Goal: Information Seeking & Learning: Learn about a topic

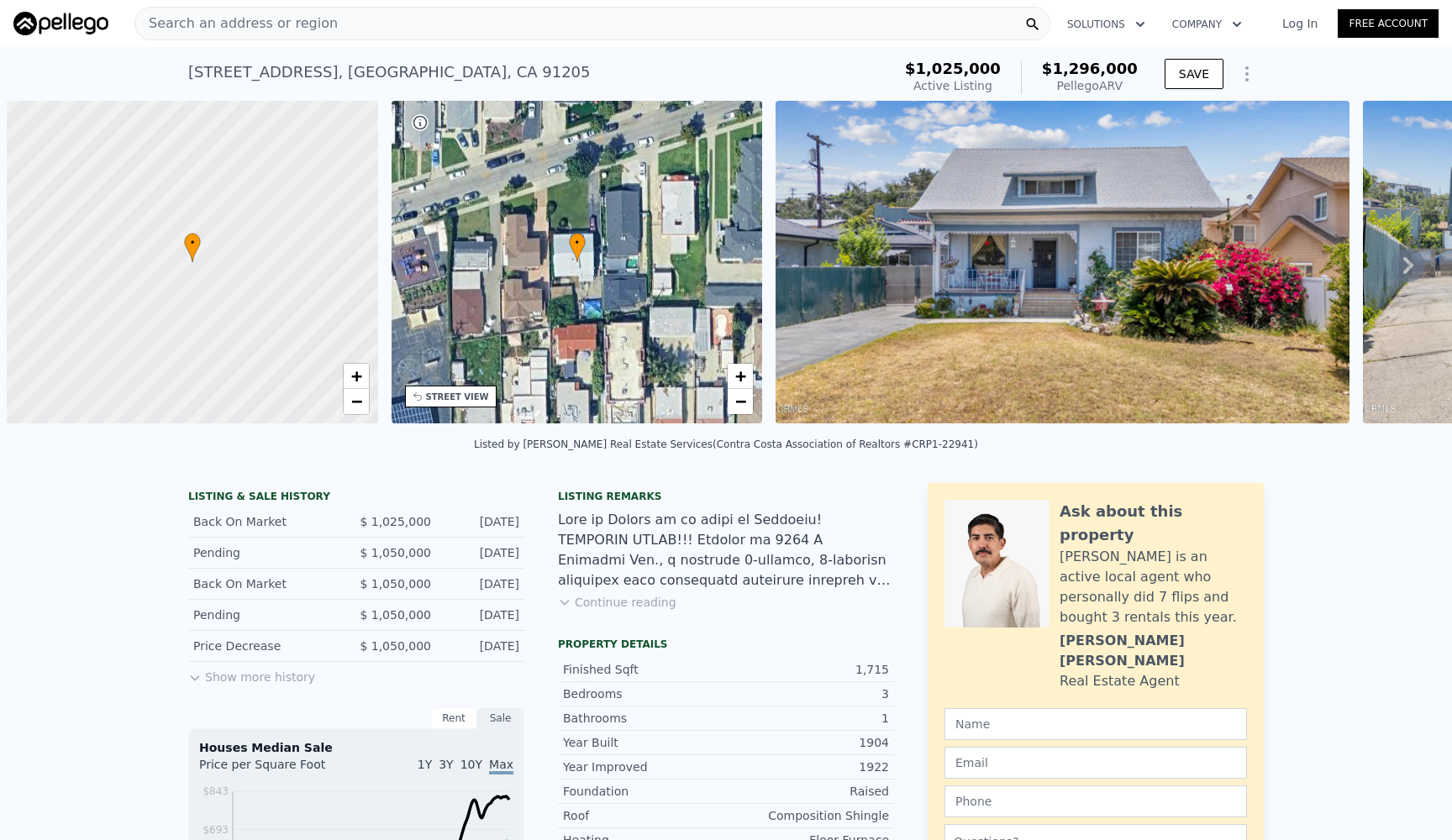
scroll to position [0, 7]
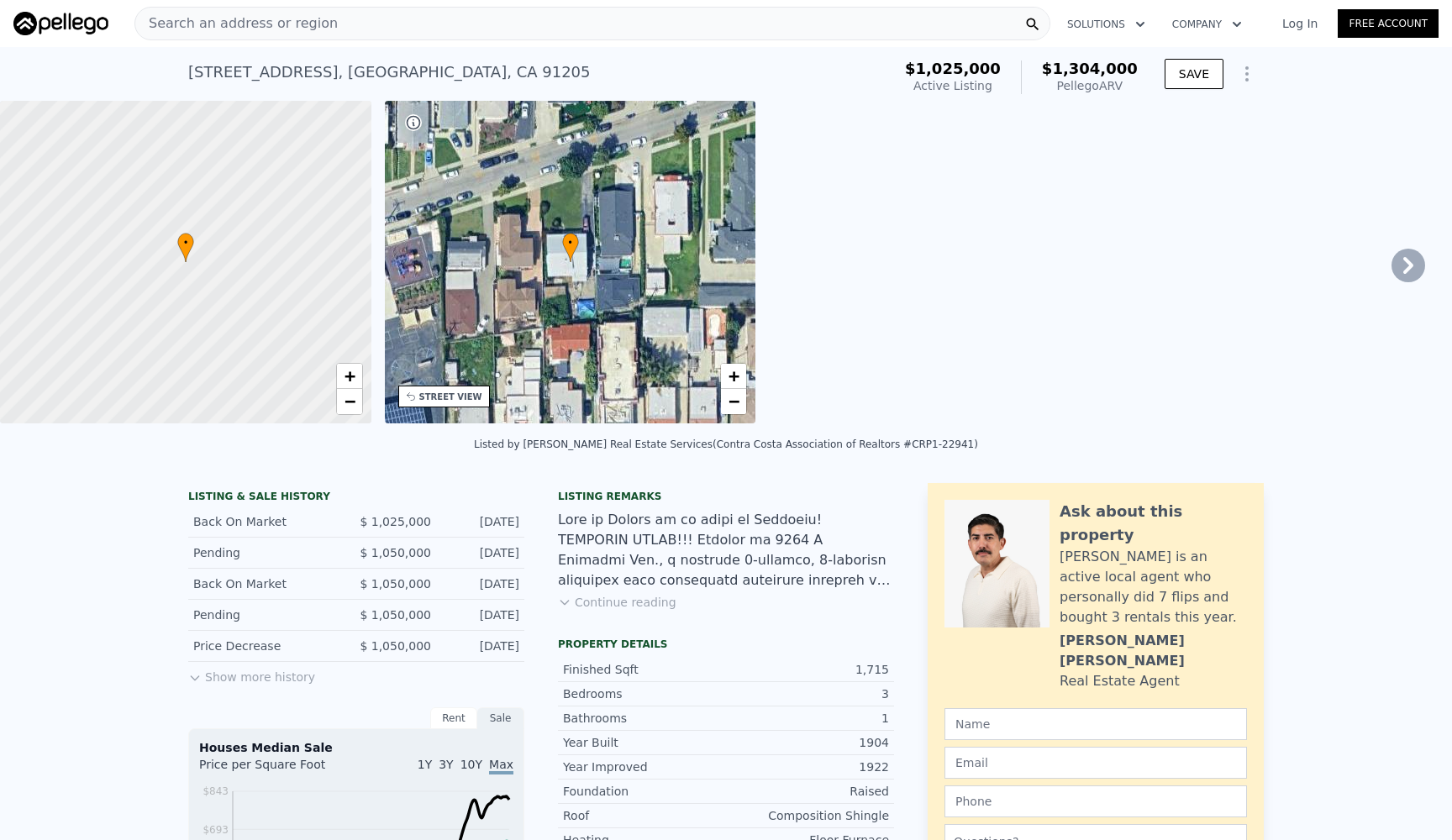
checkbox input "true"
type input "$ 1,304,000"
type input "$ 123,327"
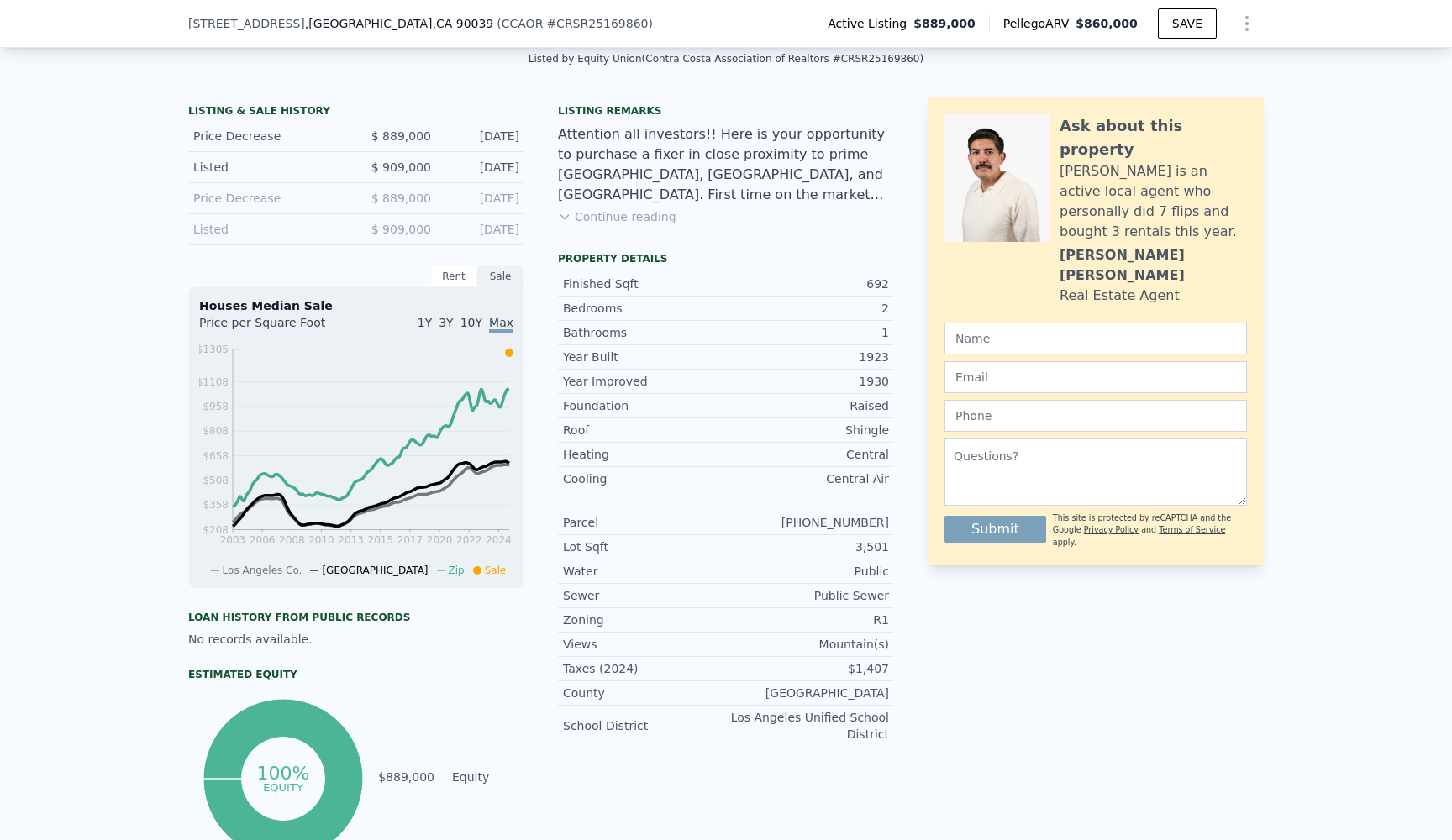
scroll to position [369, 0]
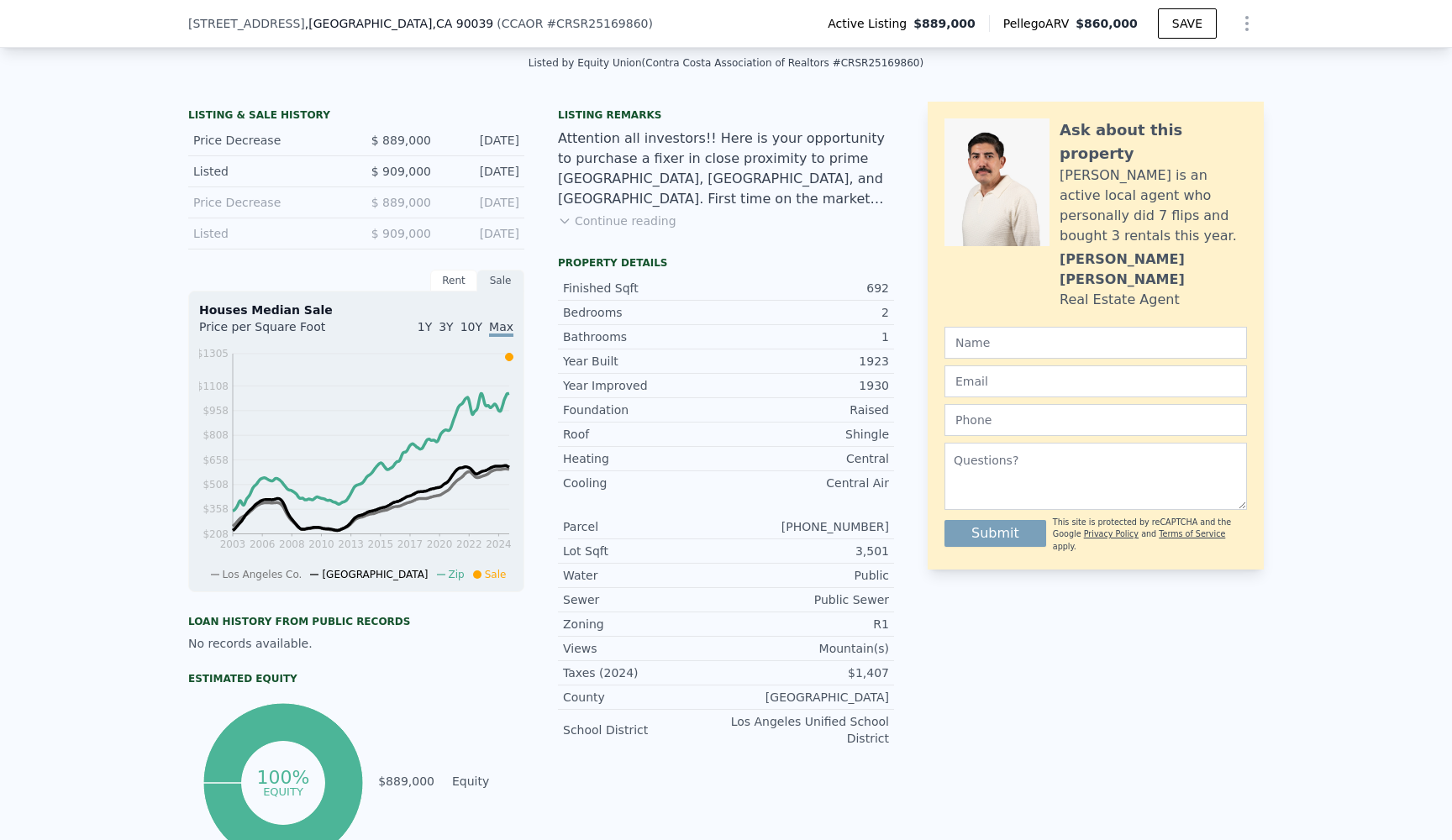
click at [652, 222] on button "Continue reading" at bounding box center [617, 220] width 118 height 16
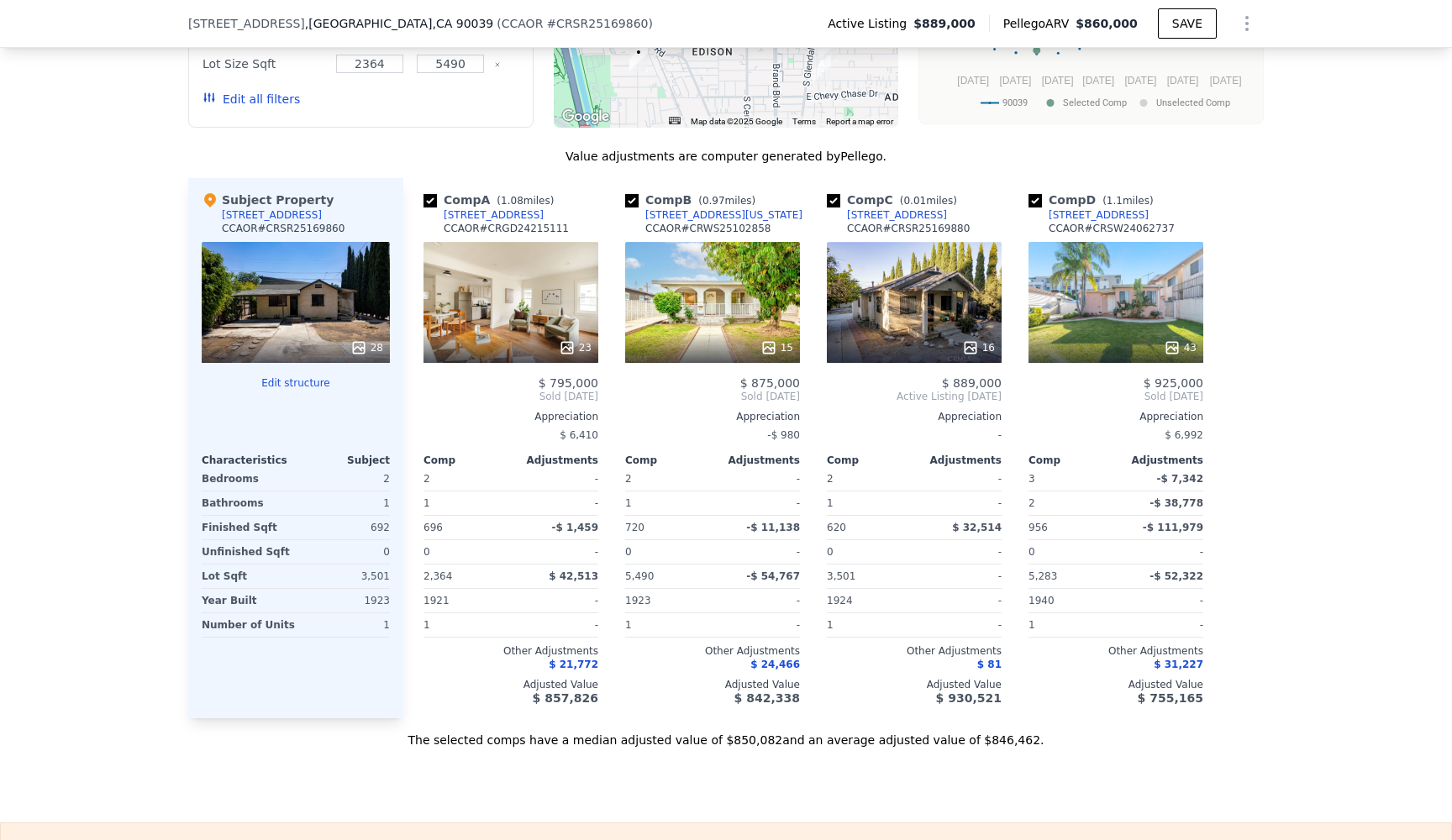
scroll to position [1869, 0]
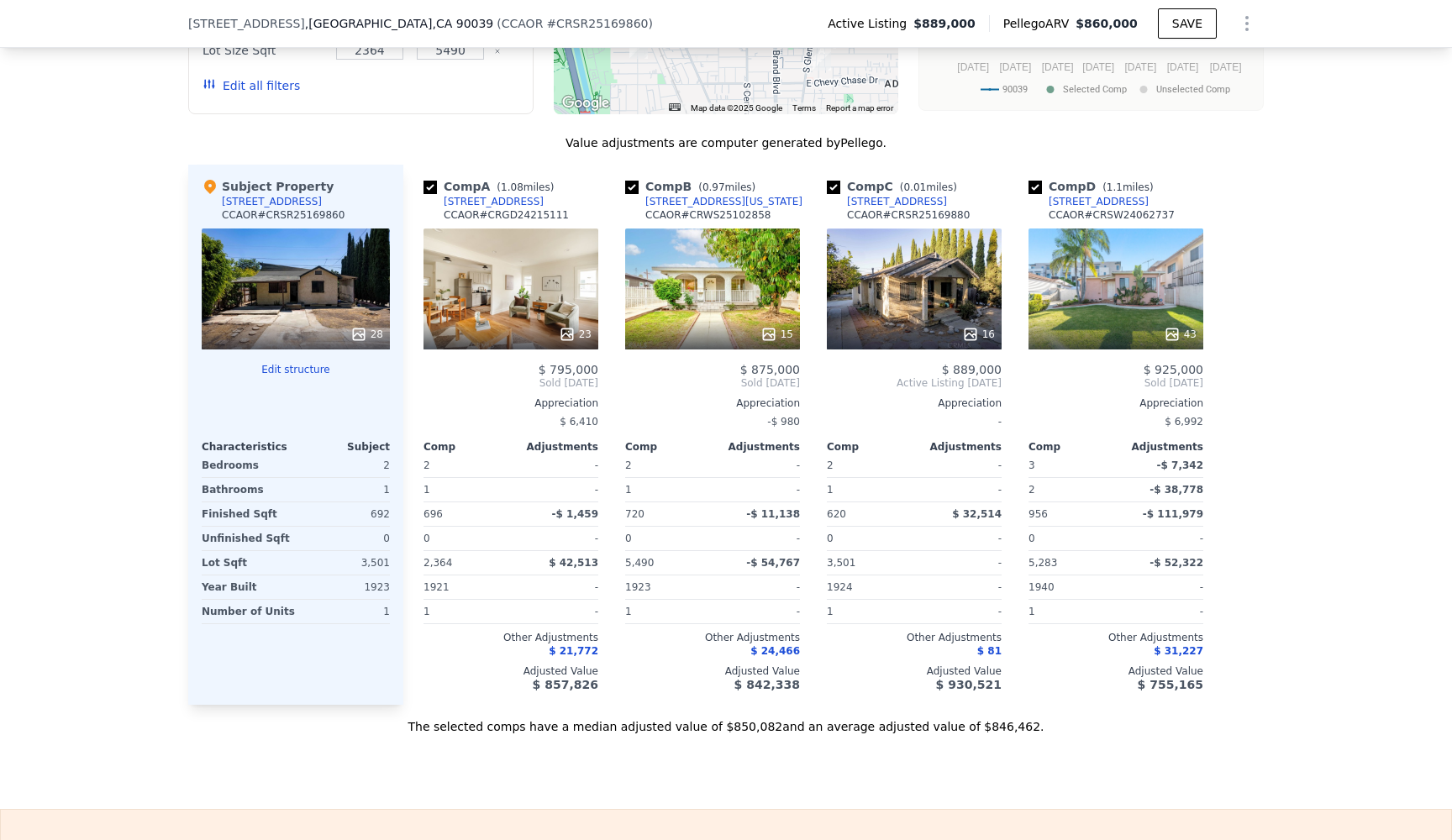
click at [704, 244] on div "15" at bounding box center [713, 290] width 175 height 121
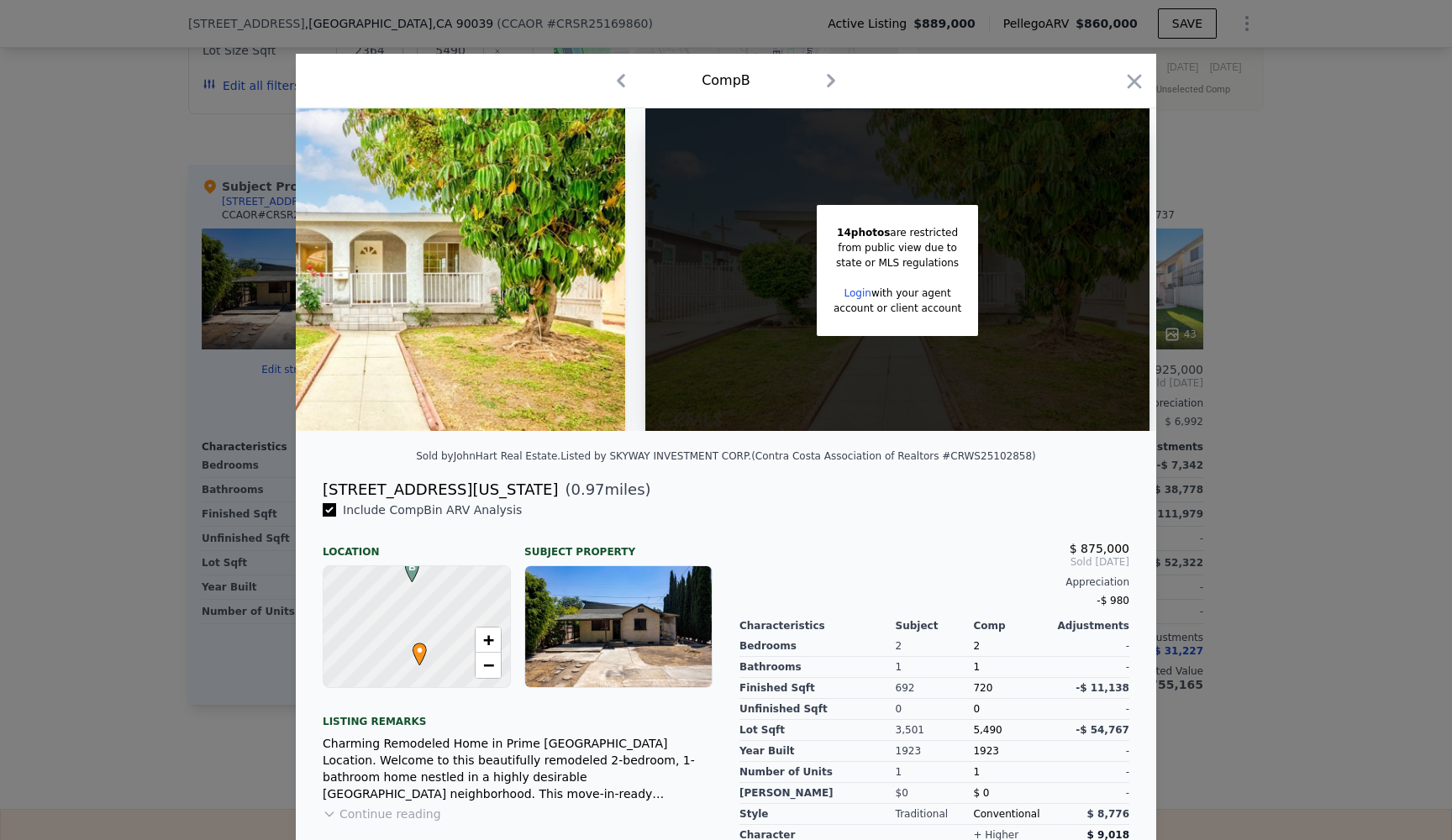
scroll to position [0, 174]
click at [1130, 83] on icon "button" at bounding box center [1134, 81] width 23 height 23
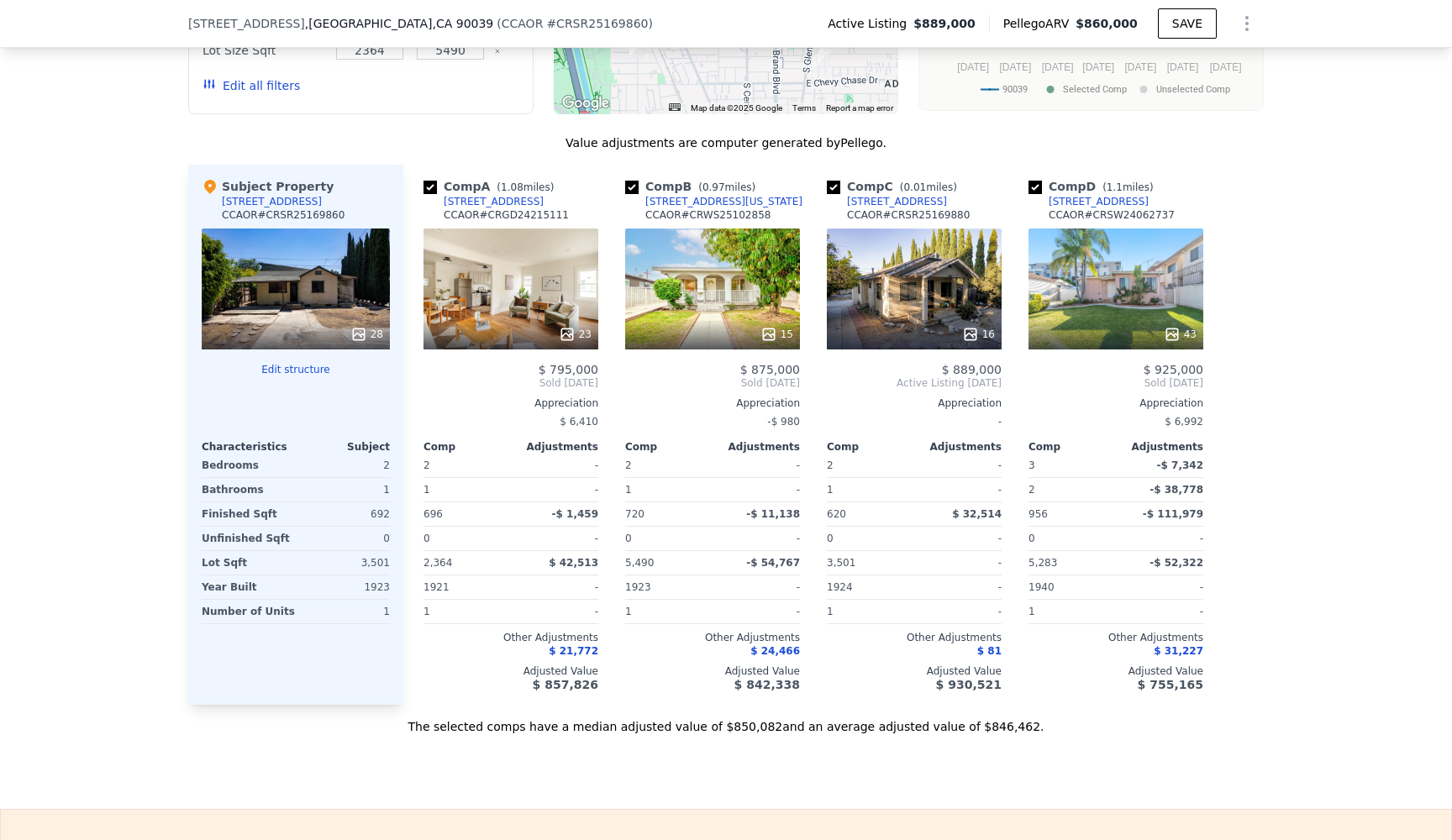
click at [898, 250] on div "16" at bounding box center [914, 290] width 175 height 121
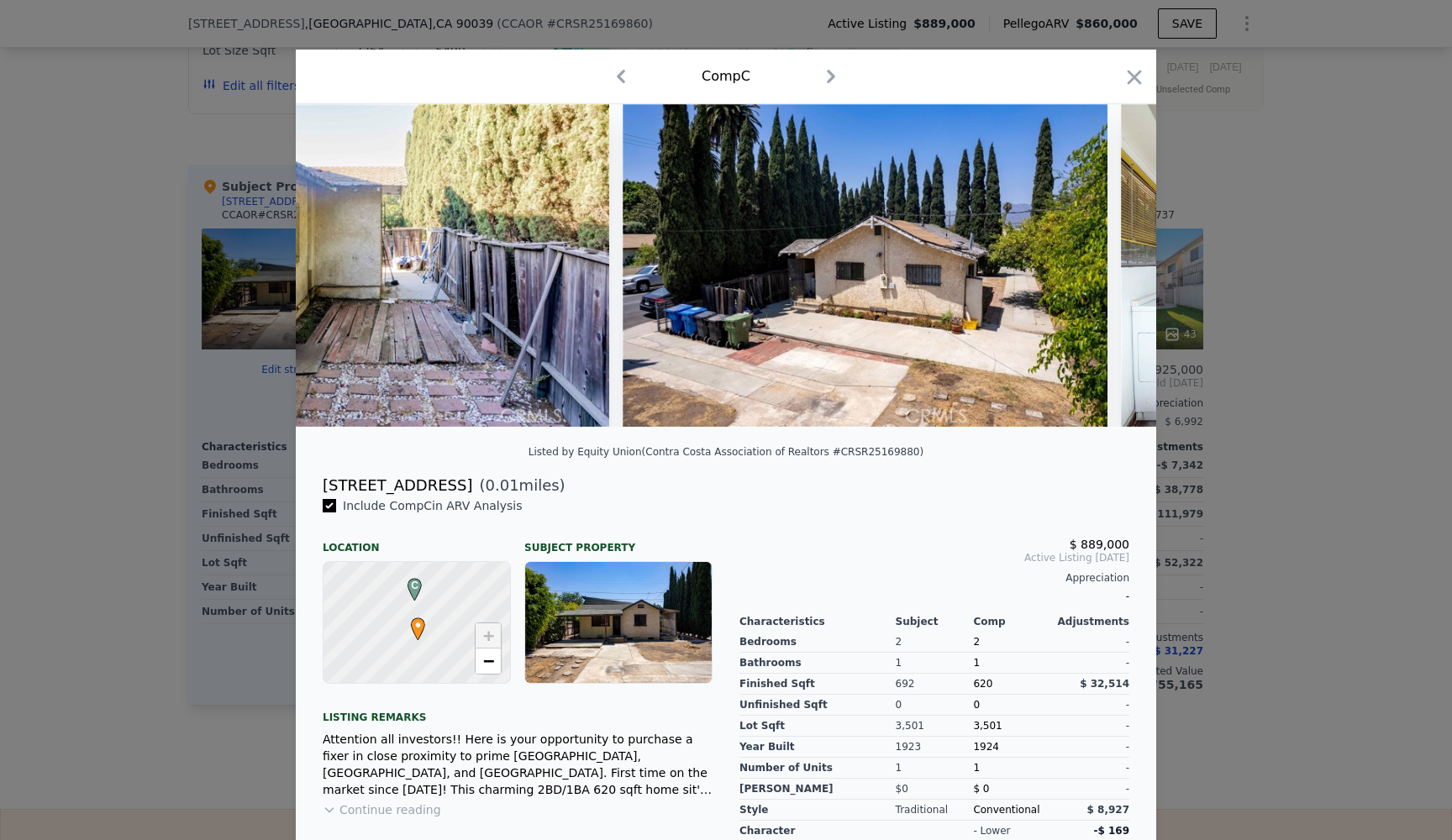
scroll to position [0, 2885]
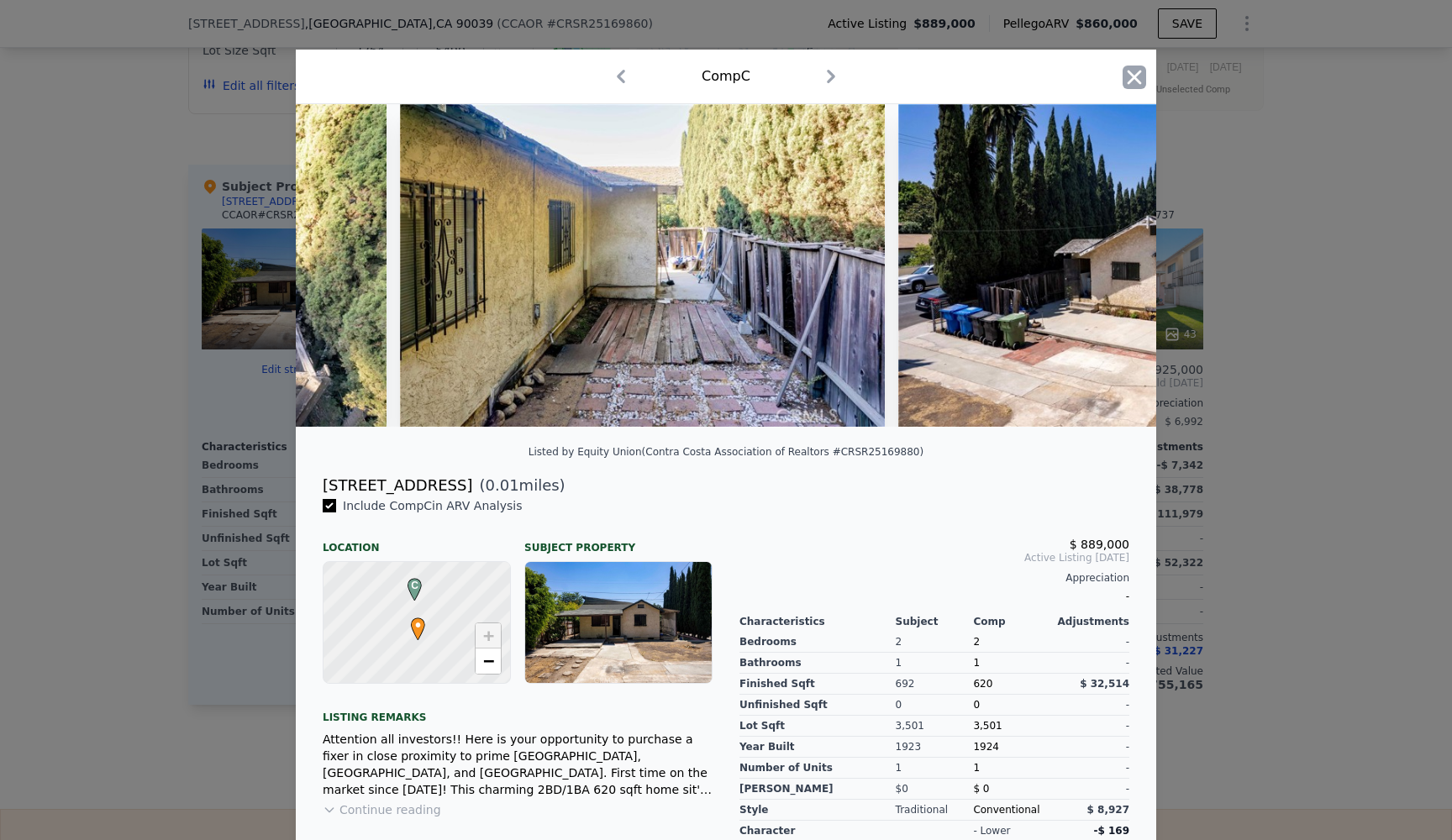
click at [1132, 76] on icon "button" at bounding box center [1134, 77] width 23 height 23
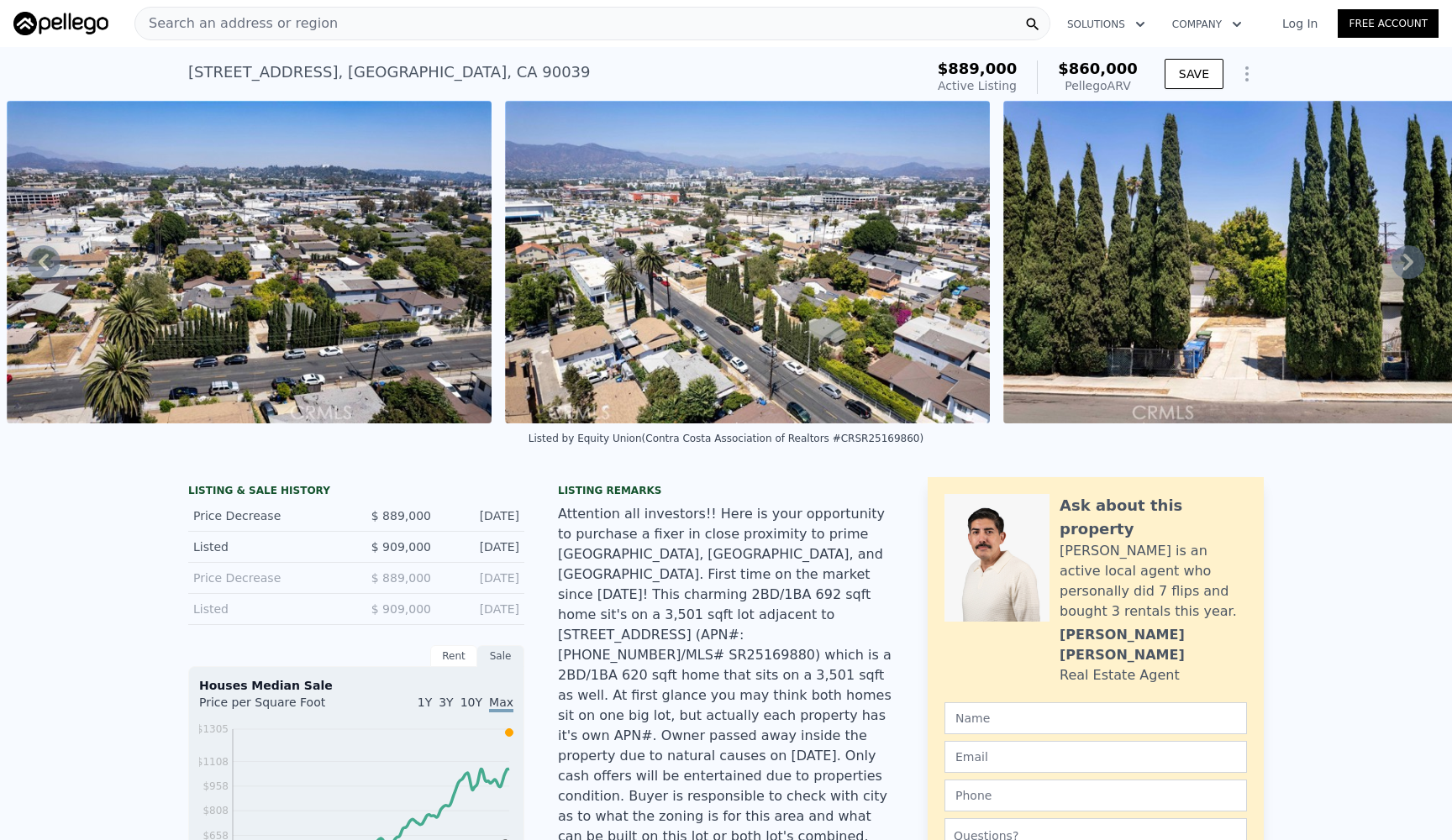
drag, startPoint x: 327, startPoint y: 74, endPoint x: 181, endPoint y: 69, distance: 146.1
click at [181, 69] on div "4615 Brunswick Ave , Los Angeles , CA 90039 Active at $889k (~ARV $860k ) $889,…" at bounding box center [726, 74] width 1452 height 54
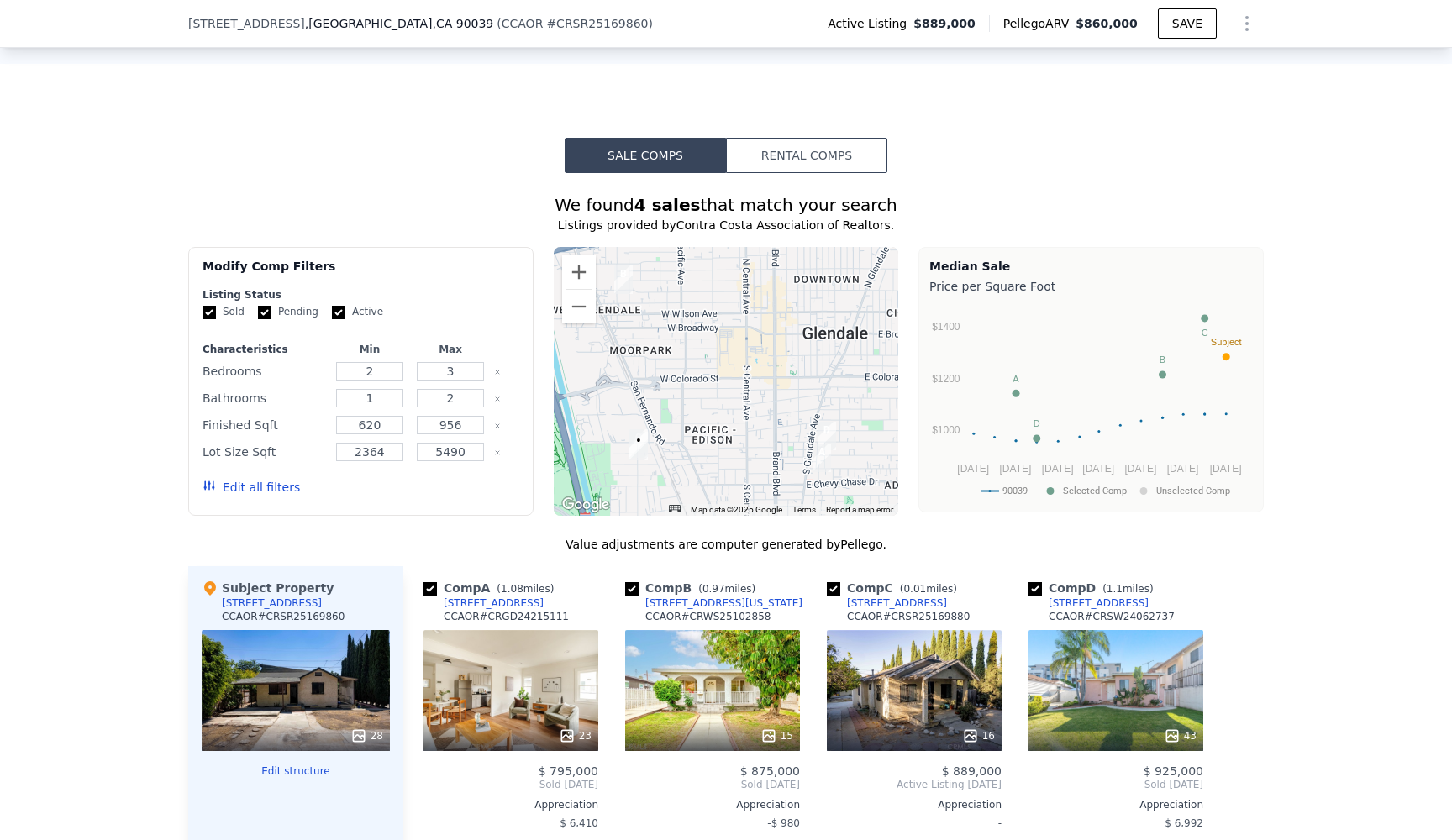
scroll to position [1474, 0]
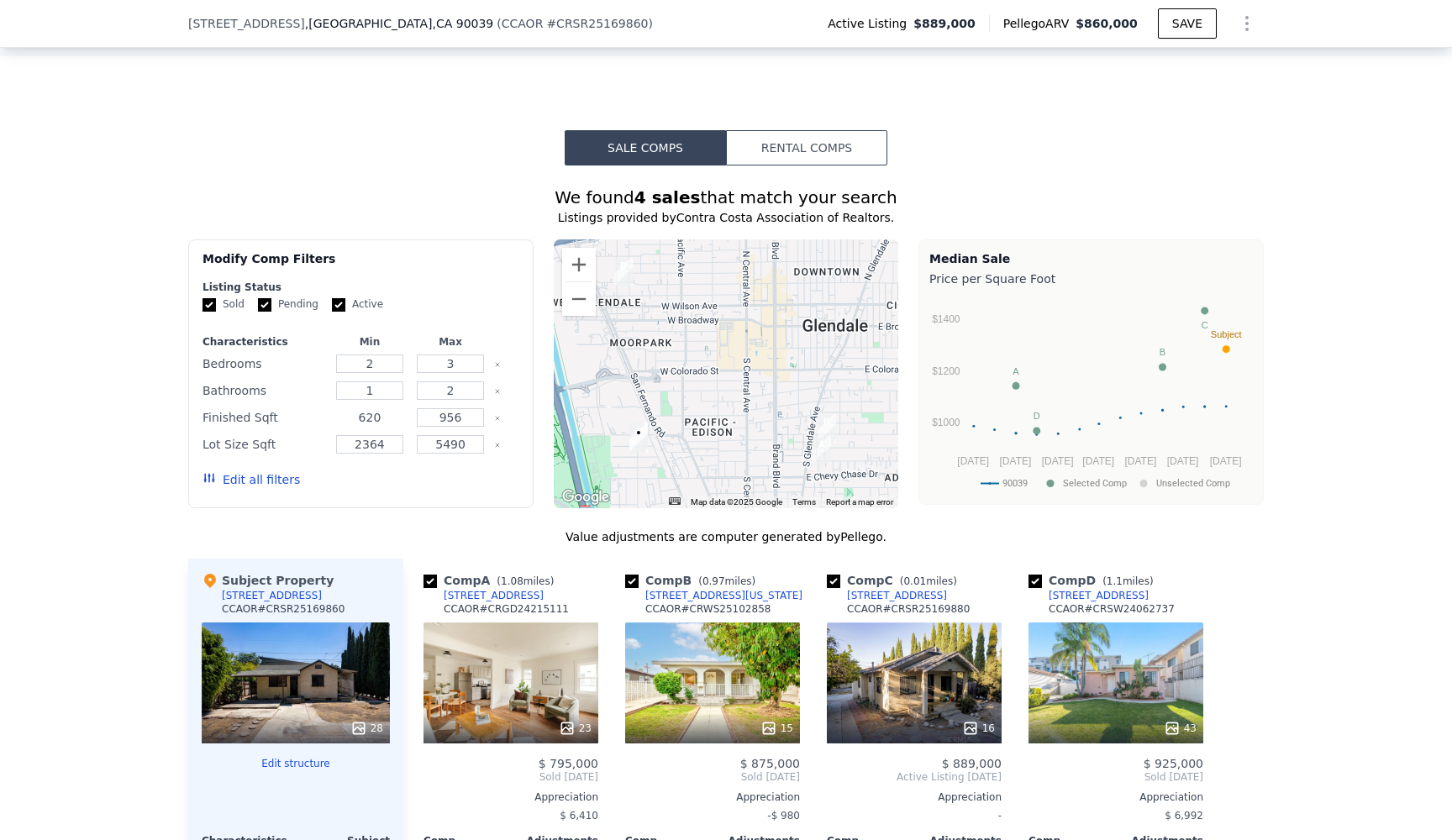
click at [395, 408] on input "620" at bounding box center [369, 417] width 66 height 18
type input "6"
type input "450"
click at [461, 408] on input "956" at bounding box center [449, 417] width 66 height 18
type input "990"
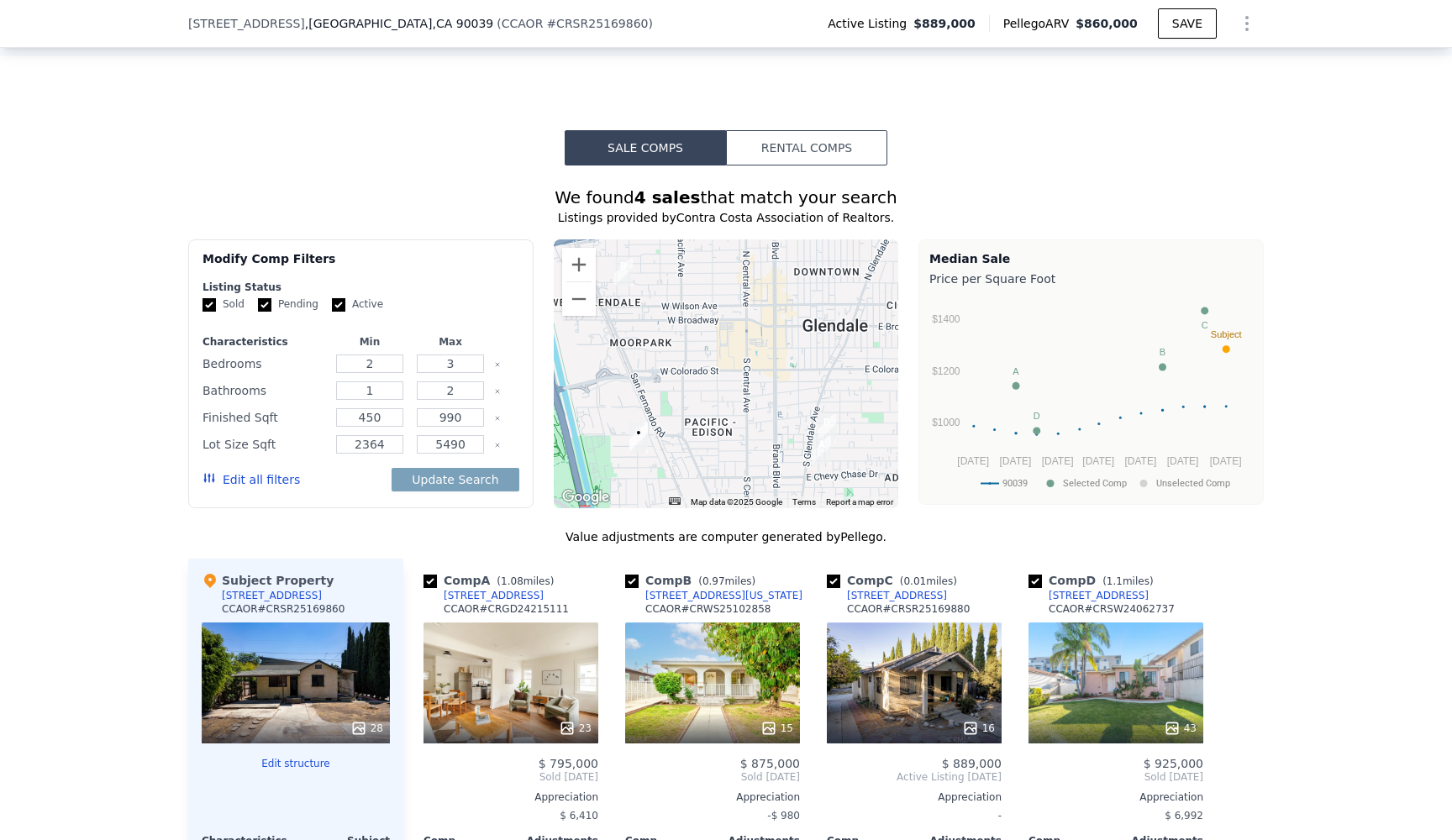
click at [506, 406] on div at bounding box center [506, 418] width 24 height 23
click at [467, 435] on input "5490" at bounding box center [449, 444] width 66 height 18
type input "5"
type input "6500"
click at [456, 468] on button "Update Search" at bounding box center [455, 479] width 127 height 23
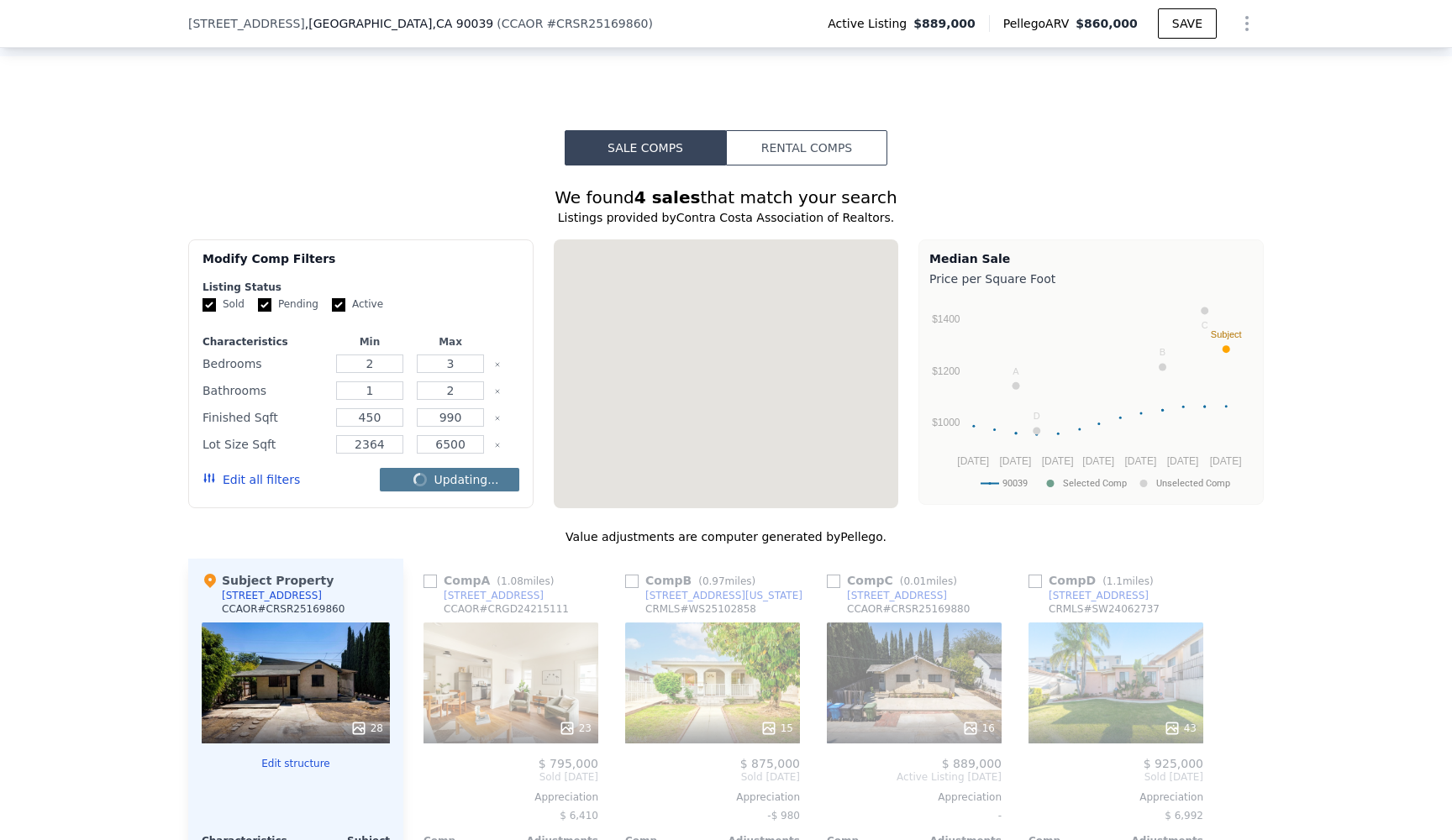
checkbox input "false"
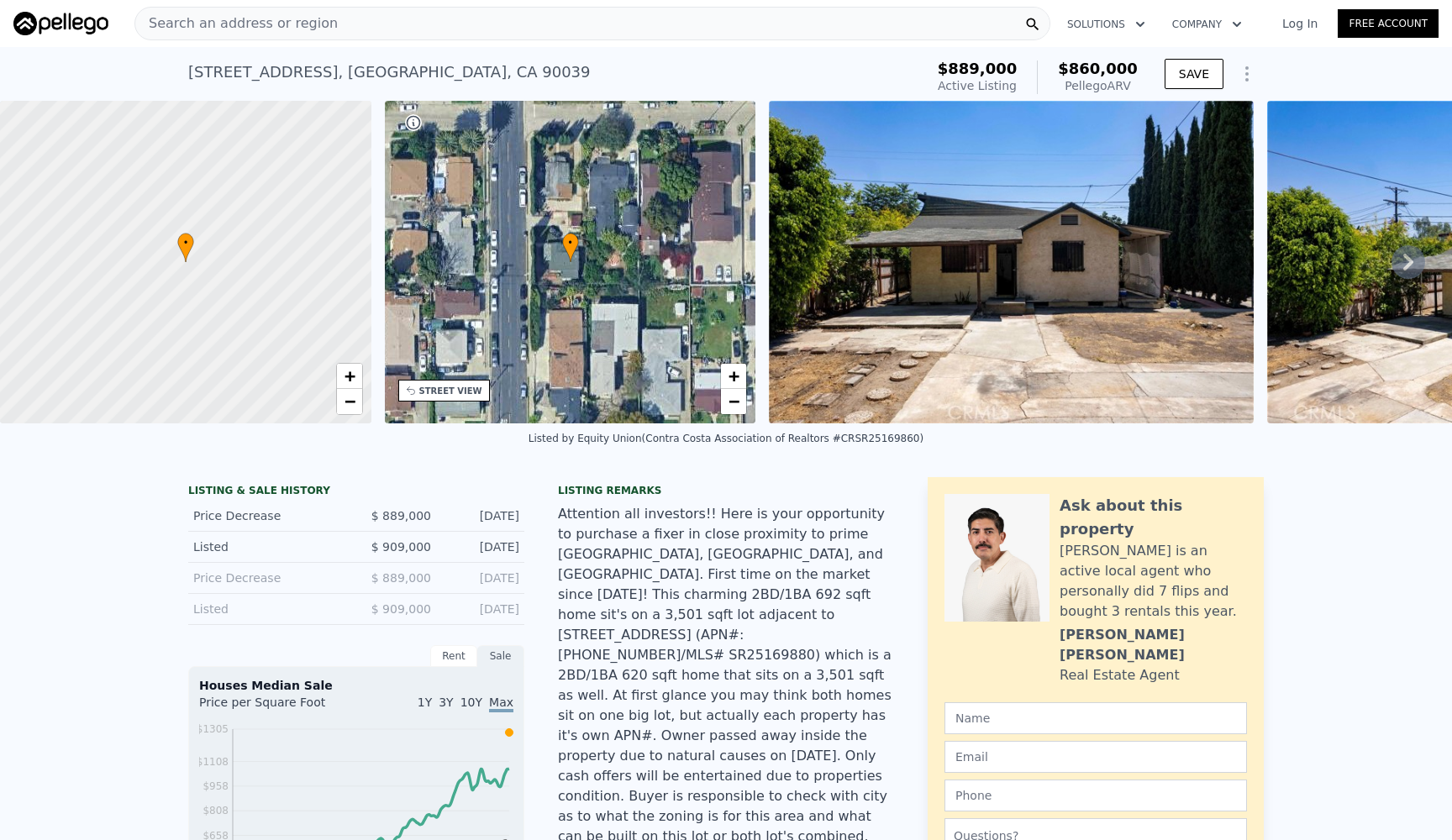
scroll to position [0, 0]
click at [422, 25] on div "Search an address or region" at bounding box center [593, 23] width 916 height 34
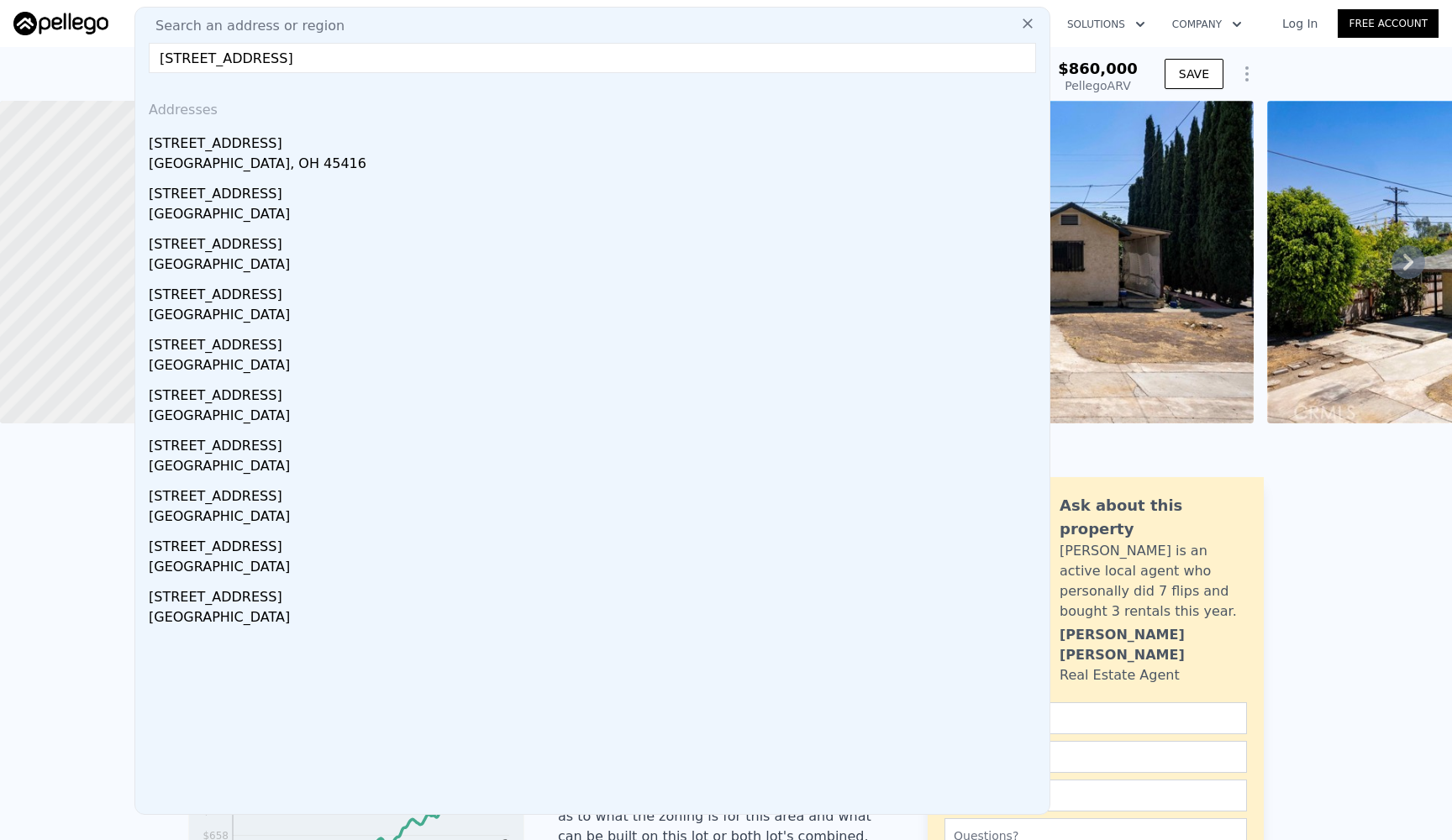
click at [169, 55] on input "445 Brunswick Ave" at bounding box center [593, 58] width 887 height 30
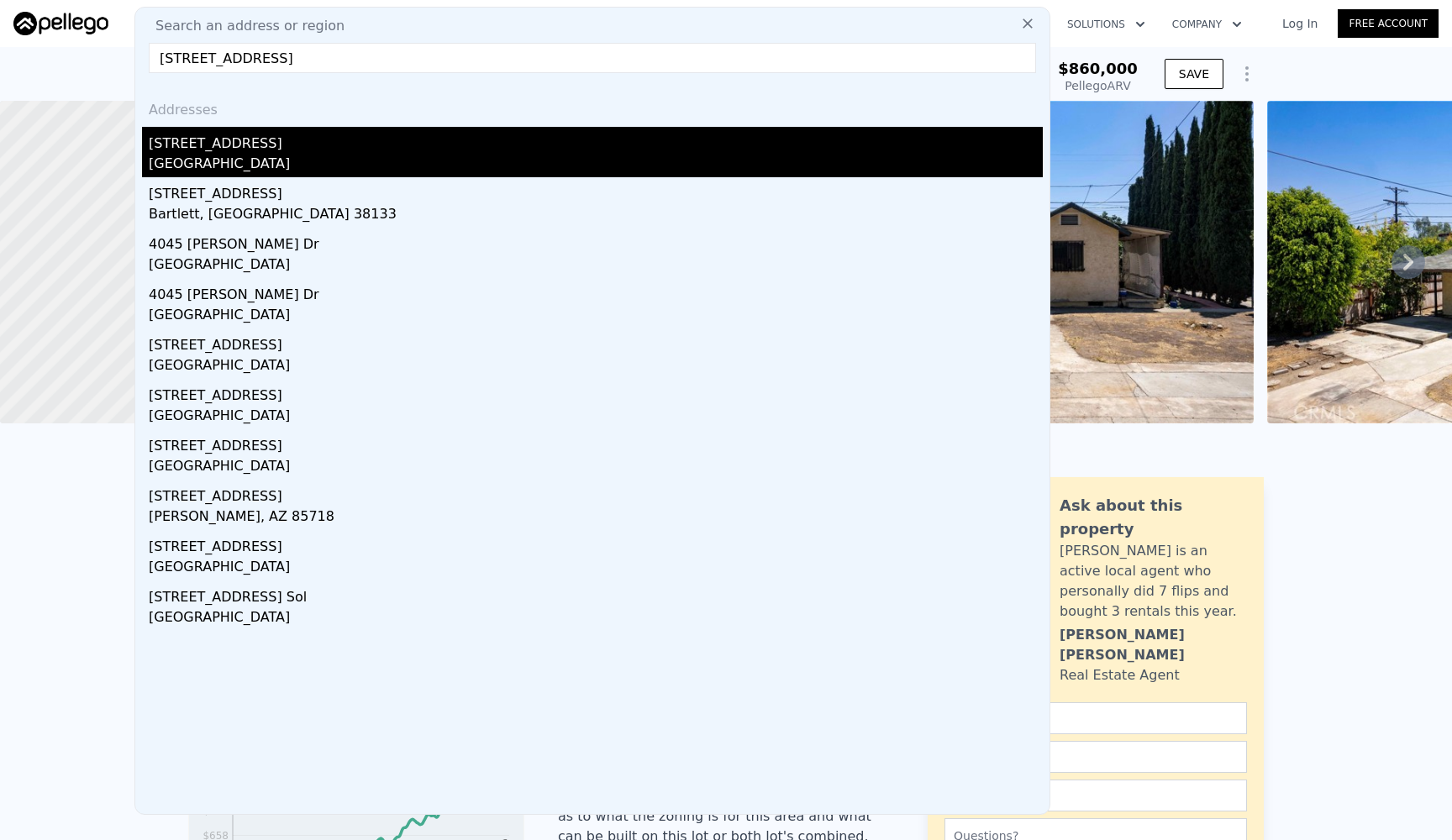
type input "4045 Brunswick Ave"
click at [216, 138] on div "4045 Brunswick Ave" at bounding box center [596, 140] width 894 height 27
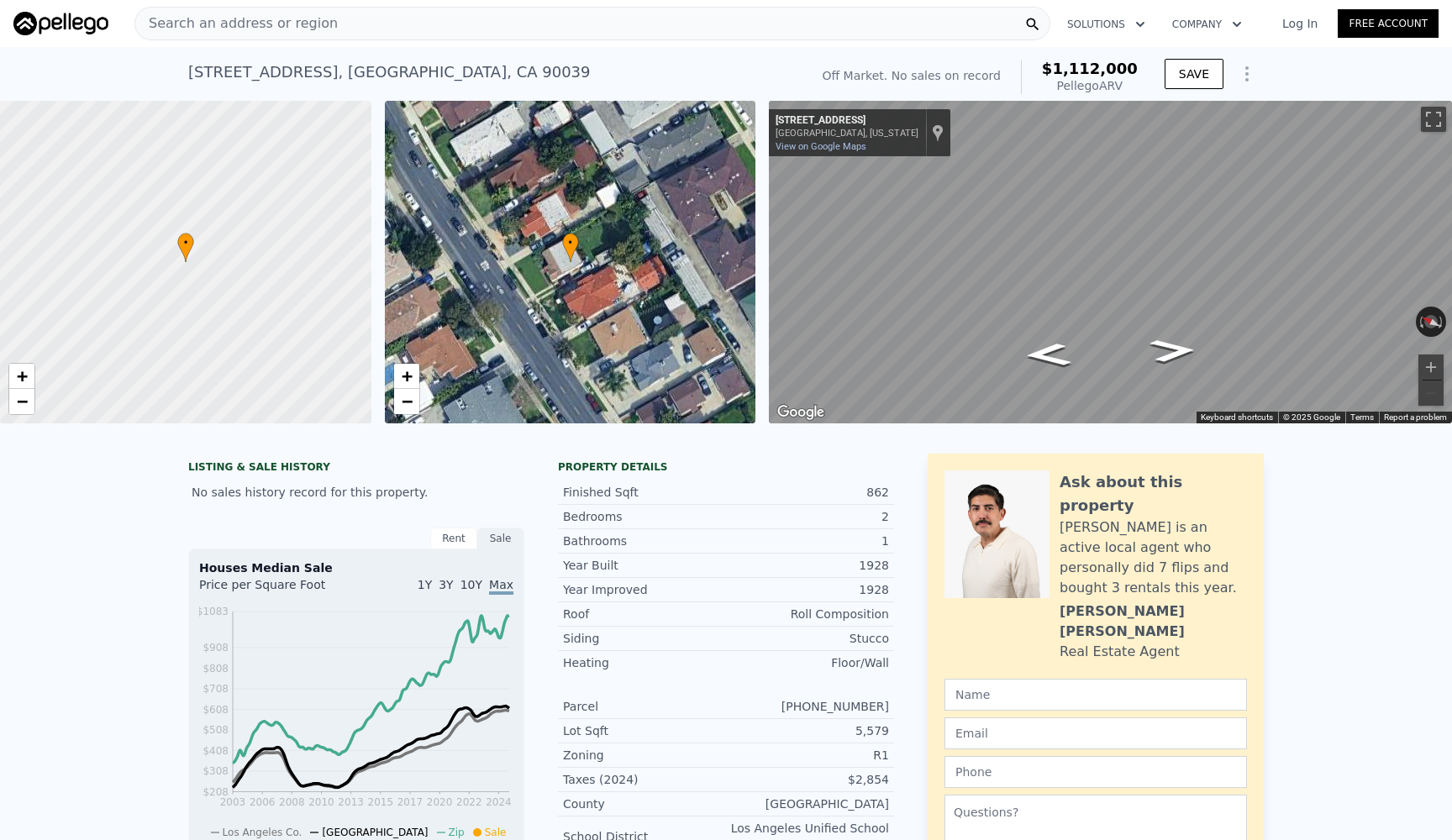
click at [568, 60] on div "4045 Brunswick Ave , Los Angeles , CA 90039 No sales on record (~ARV $1.112m )" at bounding box center [496, 77] width 614 height 47
click at [447, 89] on div "4045 Brunswick Ave , Los Angeles , CA 90039 No sales on record (~ARV $1.112m )" at bounding box center [496, 77] width 614 height 47
click at [447, 72] on div "4045 Brunswick Ave , Los Angeles , CA 90039" at bounding box center [390, 72] width 402 height 23
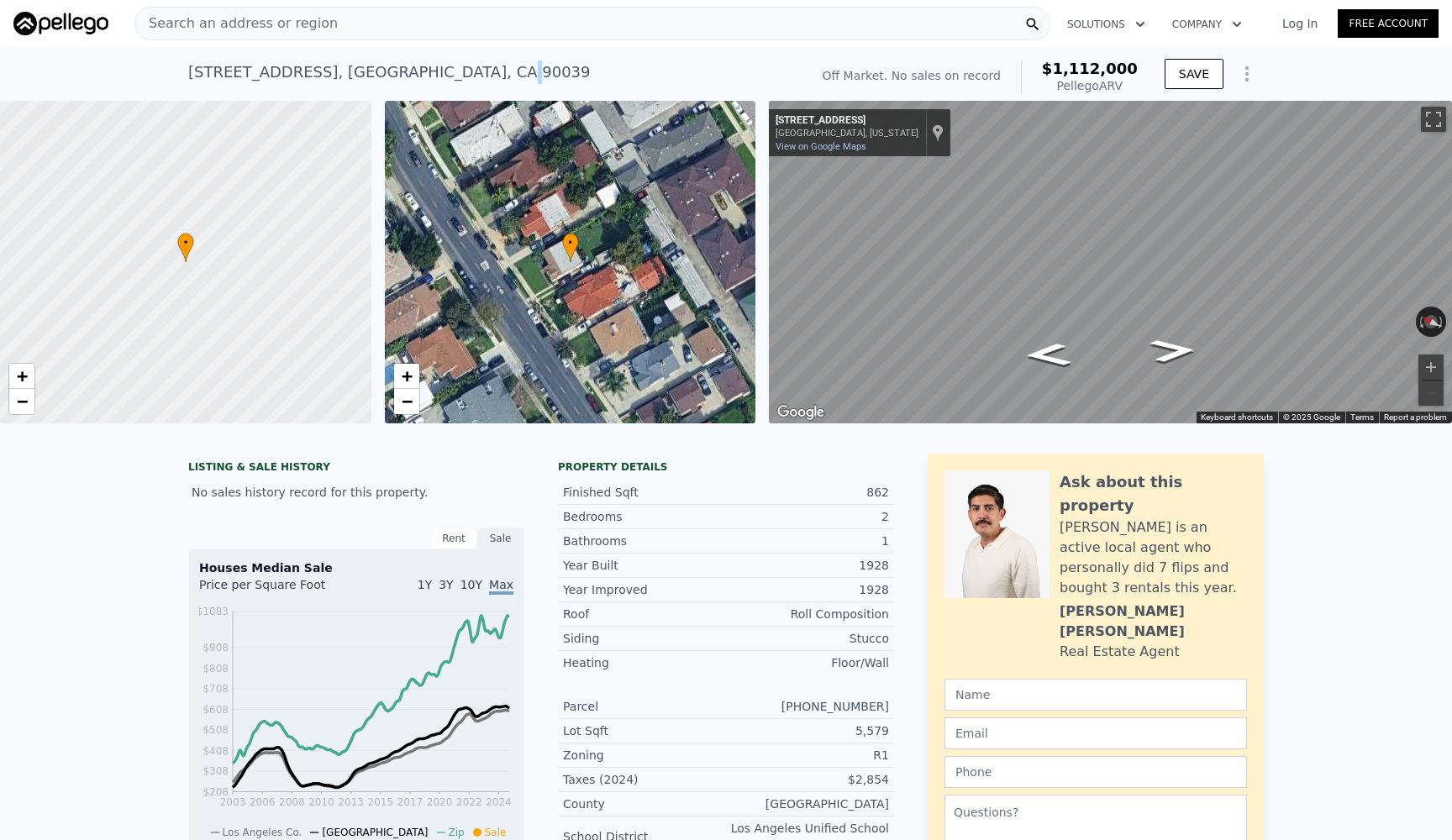
click at [447, 72] on div "4045 Brunswick Ave , Los Angeles , CA 90039" at bounding box center [390, 72] width 402 height 23
copy div "4045 Brunswick Ave , Los Angeles , CA 90039 No sales on record (~ARV $1.112m )"
click at [471, 24] on div "Search an address or region" at bounding box center [593, 23] width 916 height 34
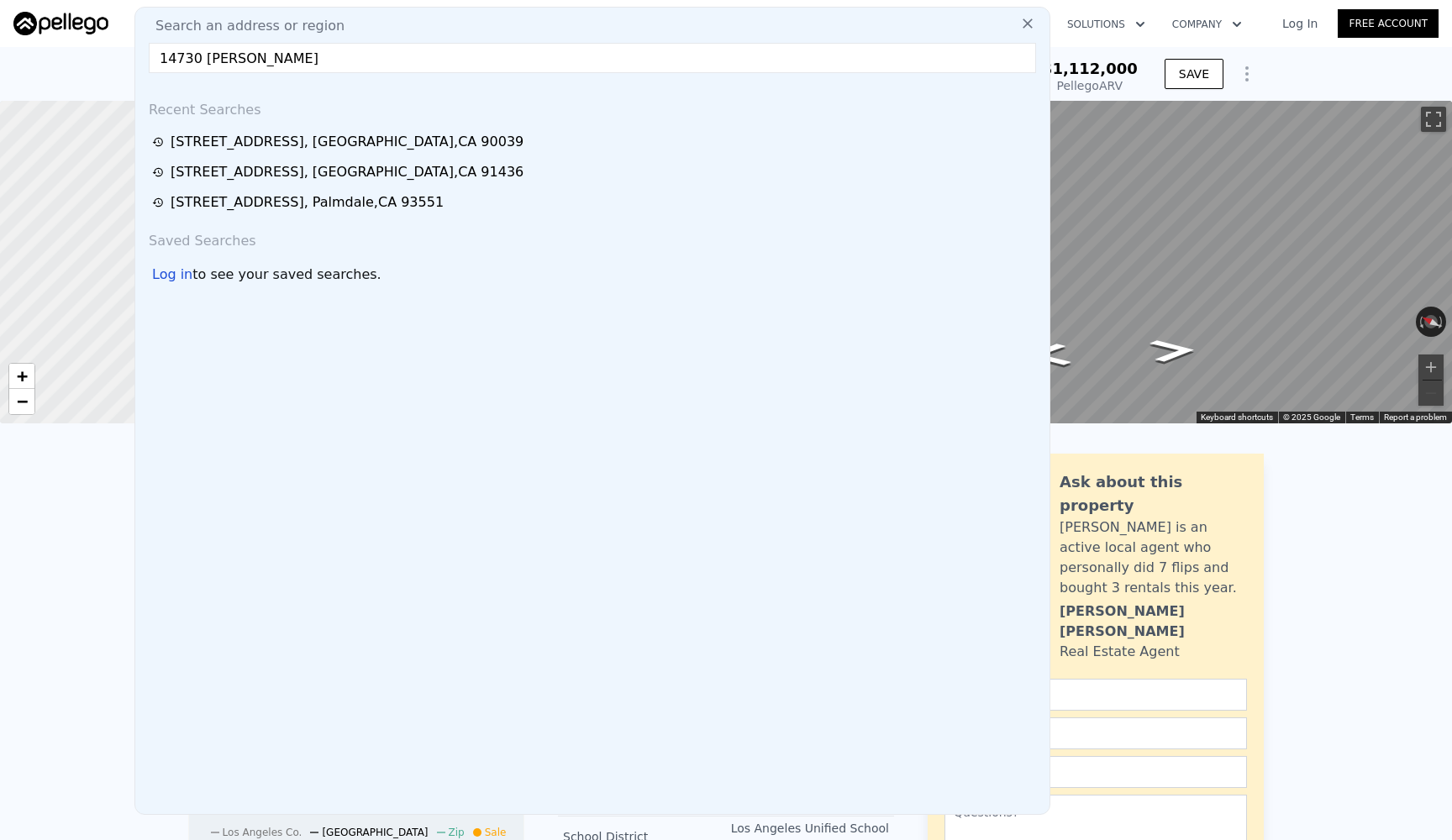
type input "14730 Vadillo"
